Goal: Answer question/provide support

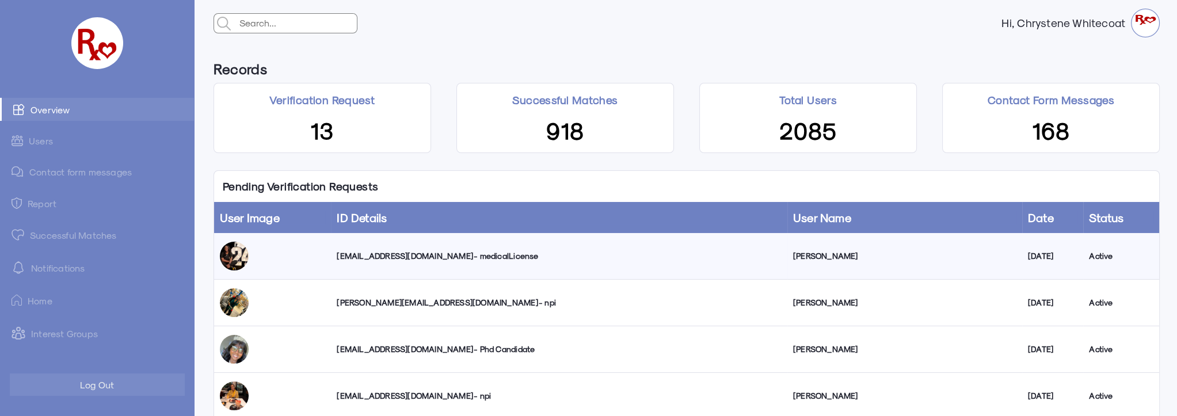
click at [402, 303] on div "[PERSON_NAME][EMAIL_ADDRESS][DOMAIN_NAME] - npi" at bounding box center [559, 303] width 444 height 12
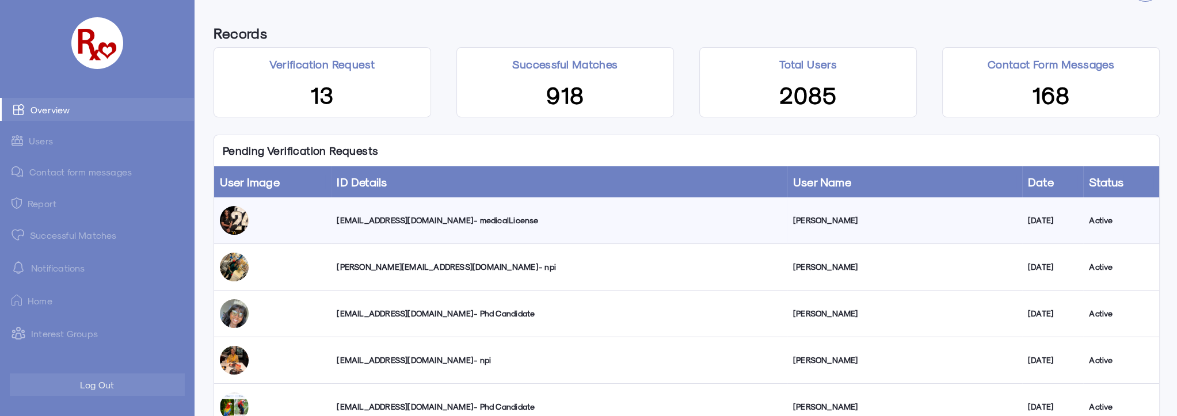
scroll to position [52, 0]
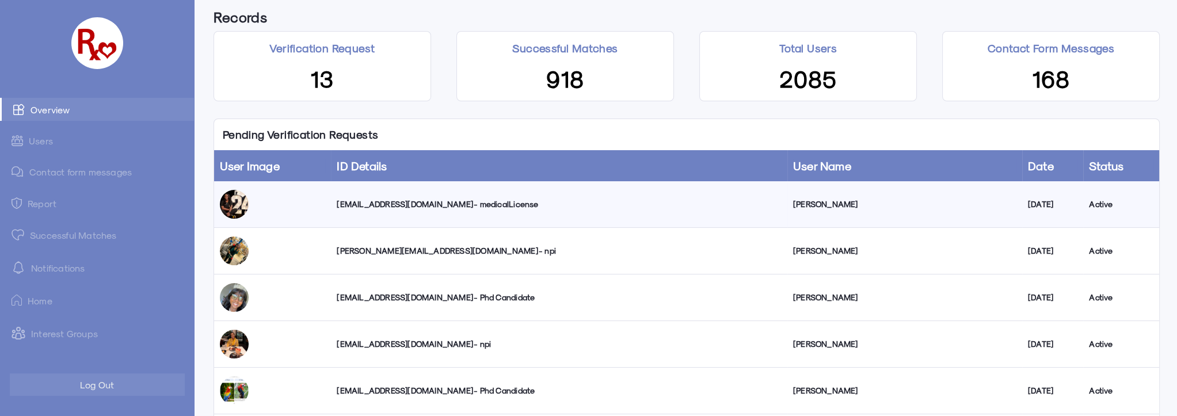
click at [410, 250] on div "[PERSON_NAME][EMAIL_ADDRESS][DOMAIN_NAME] - npi" at bounding box center [559, 251] width 444 height 12
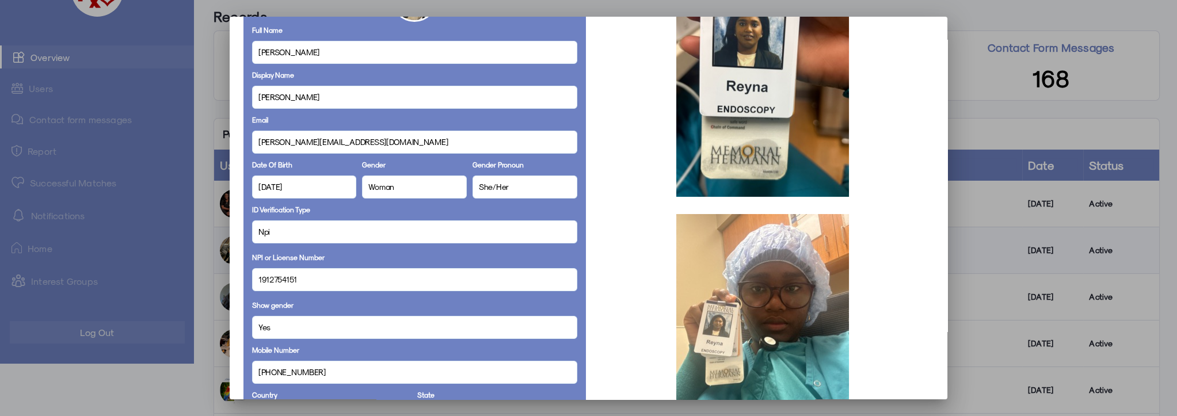
scroll to position [157, 0]
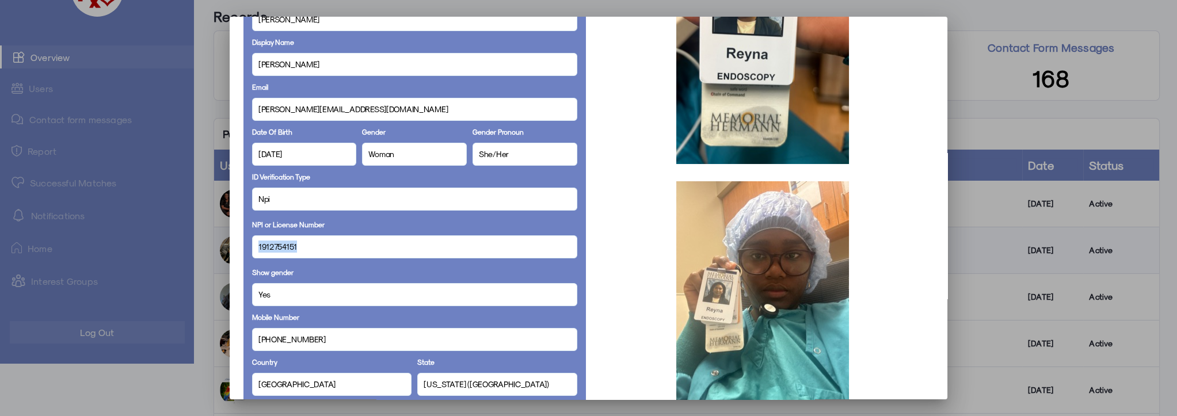
drag, startPoint x: 298, startPoint y: 248, endPoint x: 255, endPoint y: 242, distance: 43.0
click at [238, 246] on mat-dialog-container "Personal Details Full Name [PERSON_NAME] Display Name [PERSON_NAME] Email [PERS…" at bounding box center [589, 208] width 718 height 383
copy span "1912754151"
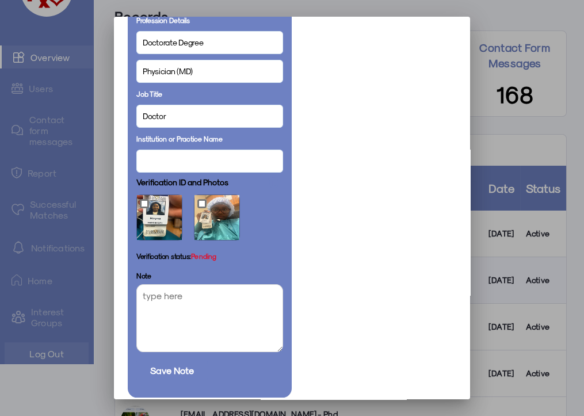
scroll to position [653, 0]
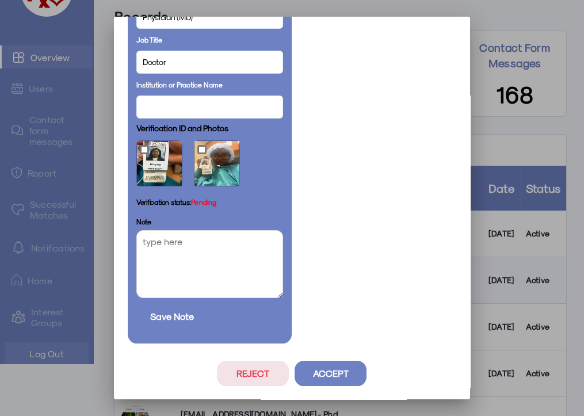
click at [250, 370] on button "Reject" at bounding box center [253, 373] width 72 height 25
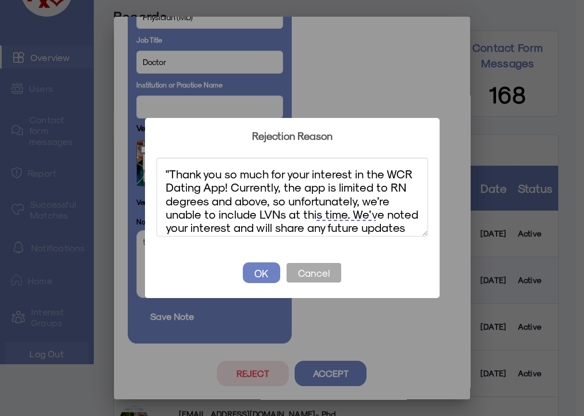
scroll to position [0, 0]
drag, startPoint x: 170, startPoint y: 172, endPoint x: 164, endPoint y: 172, distance: 6.4
click at [164, 172] on textarea ""Thank you so much for your interest in the WCR Dating App! Currently, the app …" at bounding box center [293, 197] width 272 height 79
click at [278, 189] on textarea "Thank you so much for your interest in the WCR Dating App! Currently, the app i…" at bounding box center [293, 197] width 272 height 79
drag, startPoint x: 213, startPoint y: 216, endPoint x: 230, endPoint y: 186, distance: 35.1
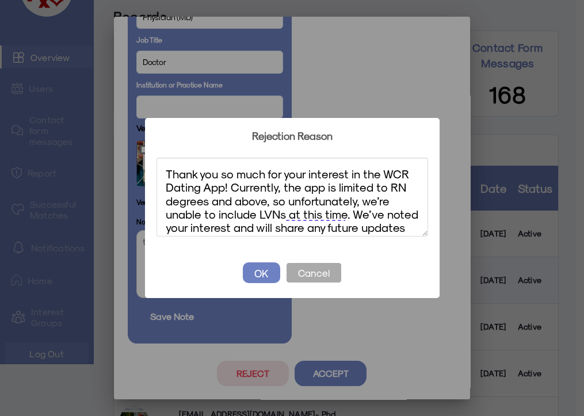
click at [230, 186] on textarea "Thank you so much for your interest in the WCR Dating App! Currently, the app i…" at bounding box center [293, 197] width 272 height 79
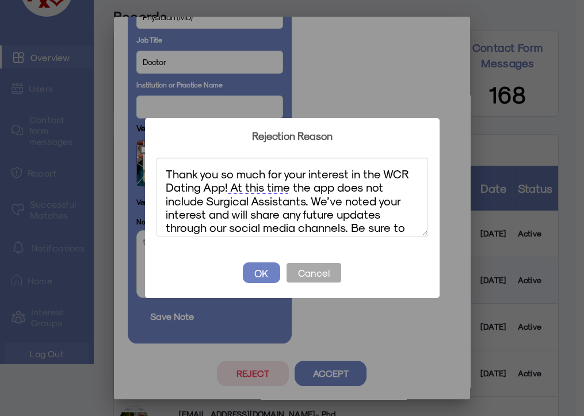
drag, startPoint x: 326, startPoint y: 223, endPoint x: 115, endPoint y: 156, distance: 221.5
click at [115, 156] on div "? ! i Rejection Reason × Thank you so much for your interest in the WCR Dating …" at bounding box center [292, 208] width 584 height 416
type textarea "Thank you so much for your interest in the WCR Dating App! At this time the app…"
click at [269, 272] on button "OK" at bounding box center [261, 272] width 37 height 21
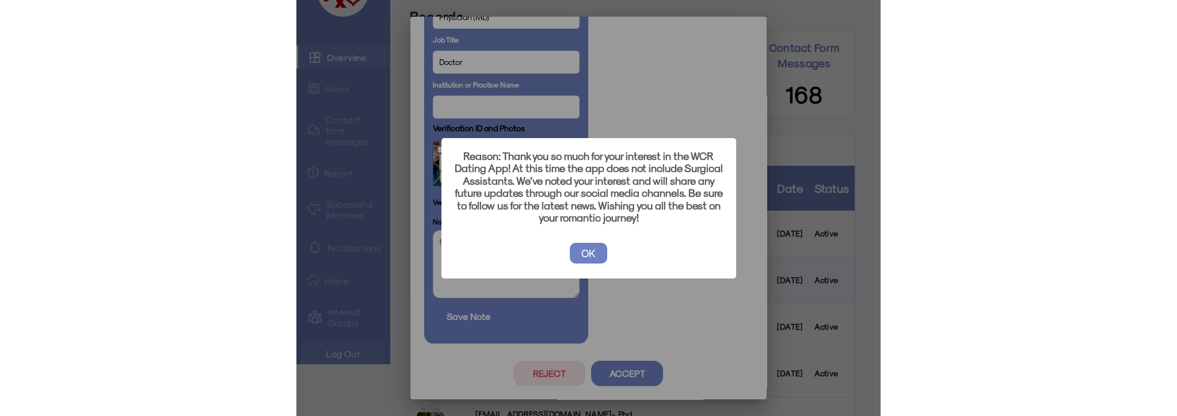
scroll to position [52, 0]
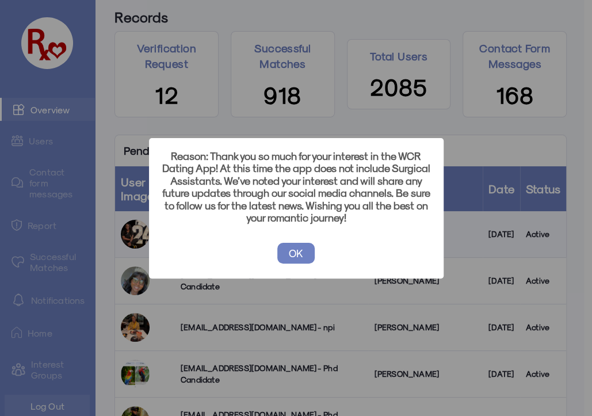
click at [304, 252] on button "OK" at bounding box center [295, 253] width 37 height 21
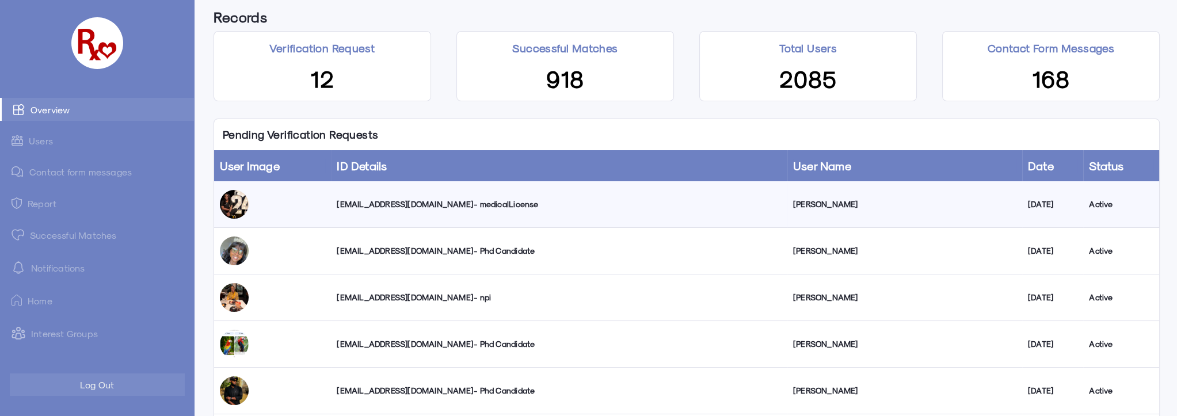
click at [46, 235] on link "Successful Matches" at bounding box center [97, 234] width 194 height 23
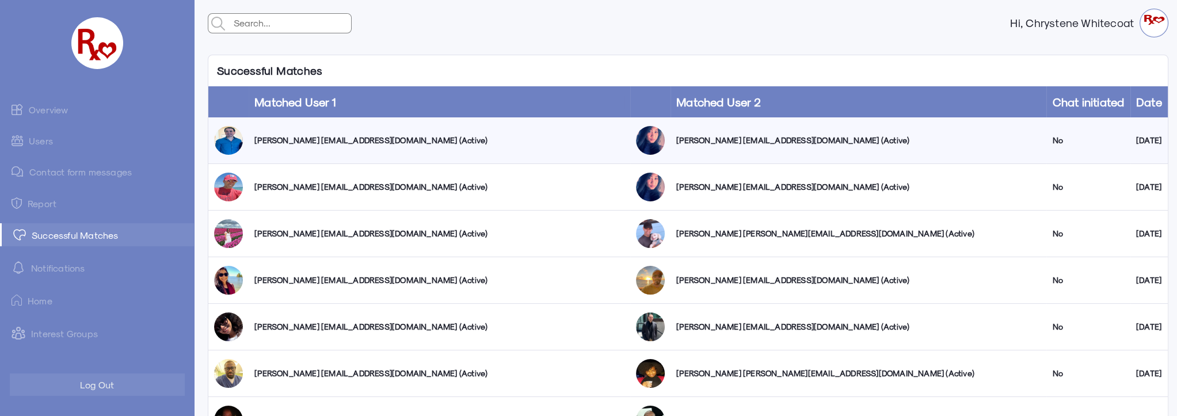
click at [41, 107] on link "Overview" at bounding box center [97, 109] width 194 height 23
